Goal: Information Seeking & Learning: Learn about a topic

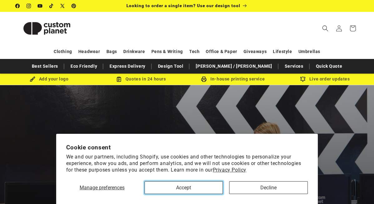
click at [206, 186] on button "Accept" at bounding box center [184, 188] width 79 height 13
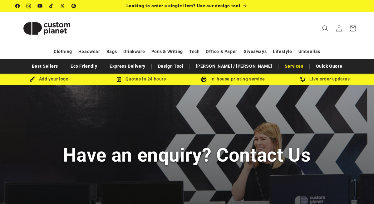
click at [282, 71] on link "Services" at bounding box center [294, 66] width 25 height 11
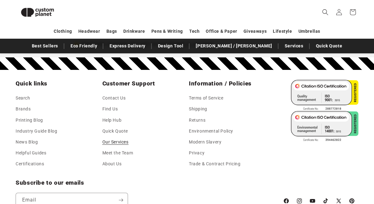
scroll to position [649, 0]
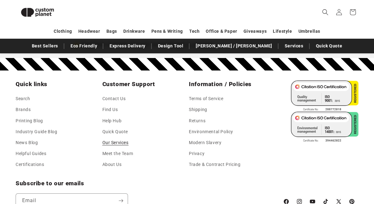
click at [234, 117] on li "Returns" at bounding box center [228, 121] width 78 height 11
click at [217, 11] on header "Search My Account / Order Progress Cart Clothing Clothing T-shirts" at bounding box center [187, 12] width 374 height 24
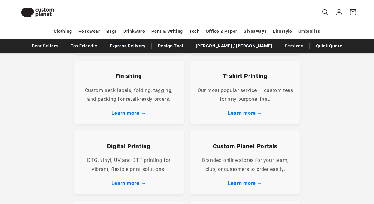
scroll to position [208, 0]
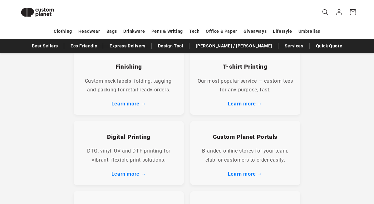
click at [143, 140] on h3 "Digital Printing" at bounding box center [129, 136] width 98 height 7
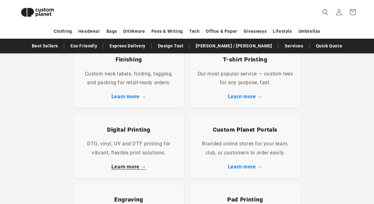
click at [140, 165] on link "Learn more →" at bounding box center [129, 167] width 35 height 6
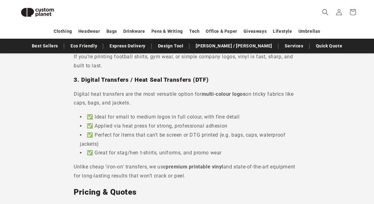
scroll to position [346, 0]
